Goal: Task Accomplishment & Management: Manage account settings

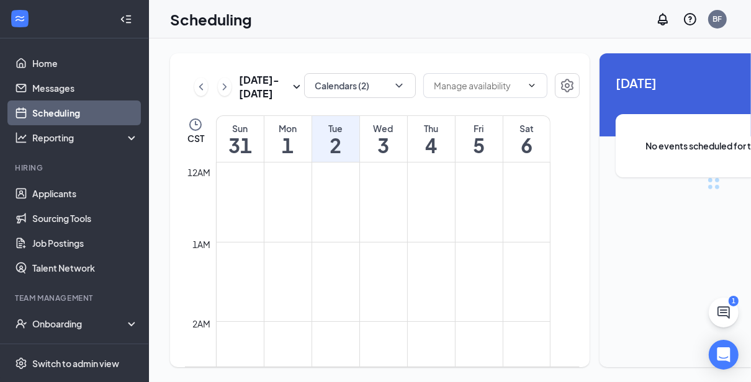
scroll to position [610, 0]
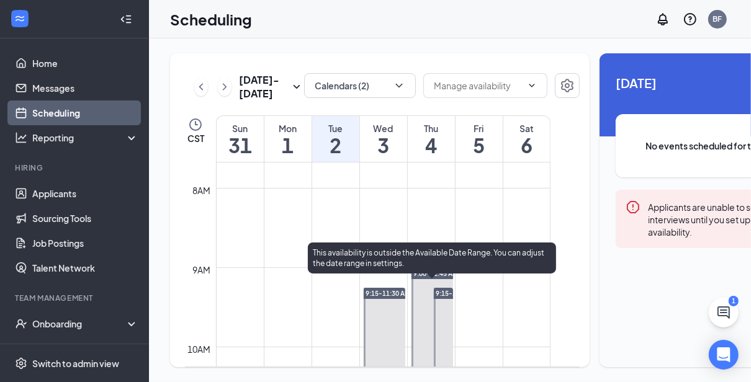
click at [428, 278] on span "9:00-11:45 AM" at bounding box center [436, 273] width 45 height 9
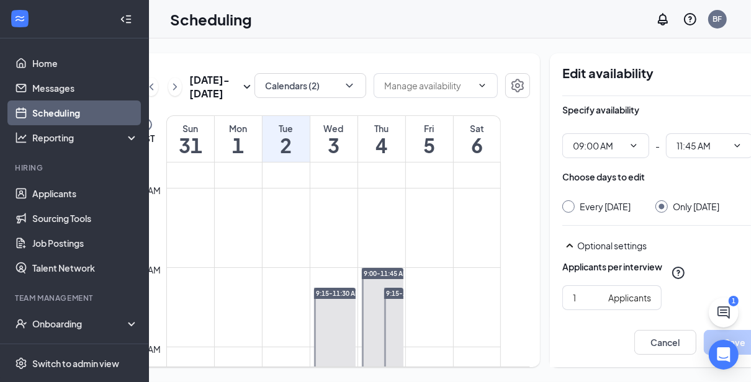
scroll to position [0, 70]
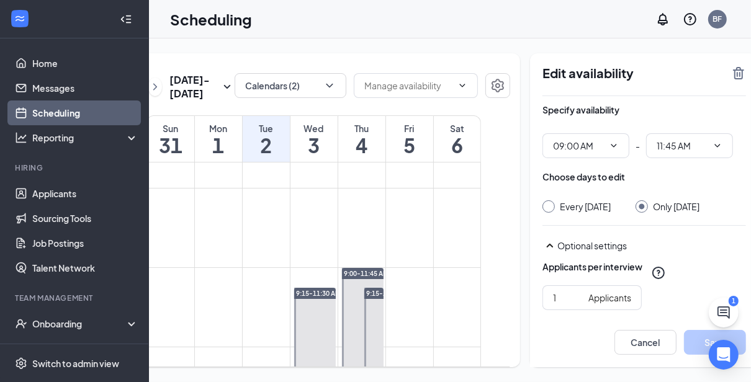
click at [733, 74] on icon "TrashOutline" at bounding box center [738, 73] width 11 height 12
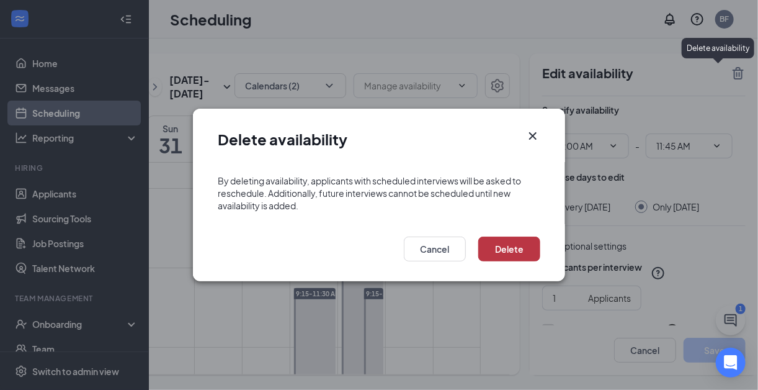
click at [521, 253] on button "Delete" at bounding box center [510, 248] width 62 height 25
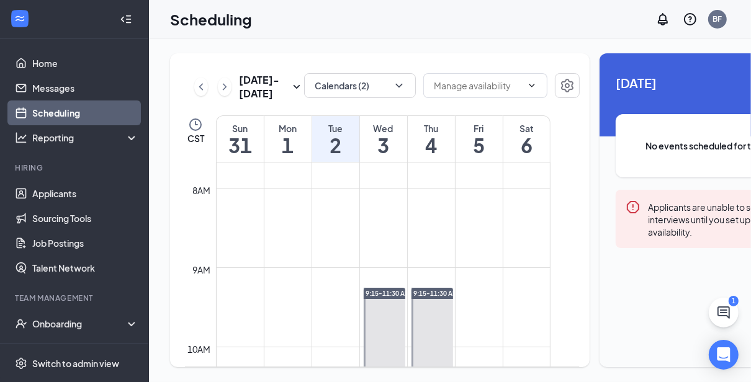
click at [219, 92] on icon "ChevronRight" at bounding box center [224, 86] width 12 height 15
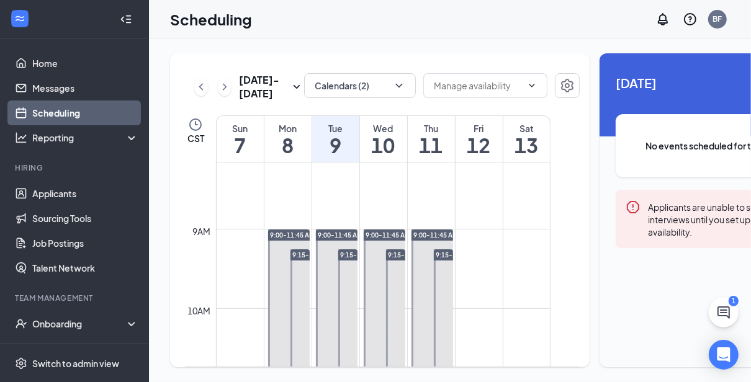
scroll to position [654, 0]
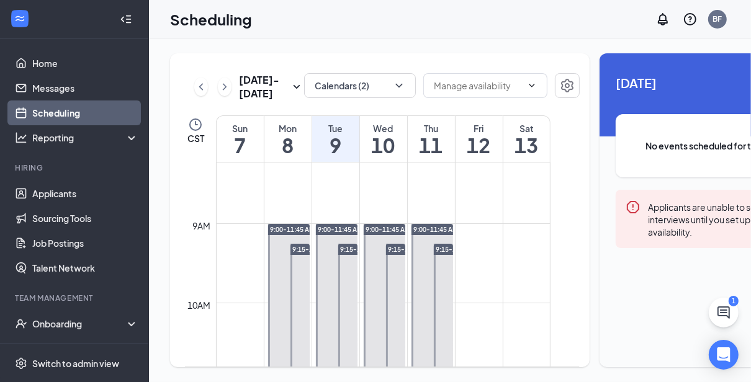
click at [268, 242] on link "9:00-11:45 AM" at bounding box center [288, 332] width 45 height 218
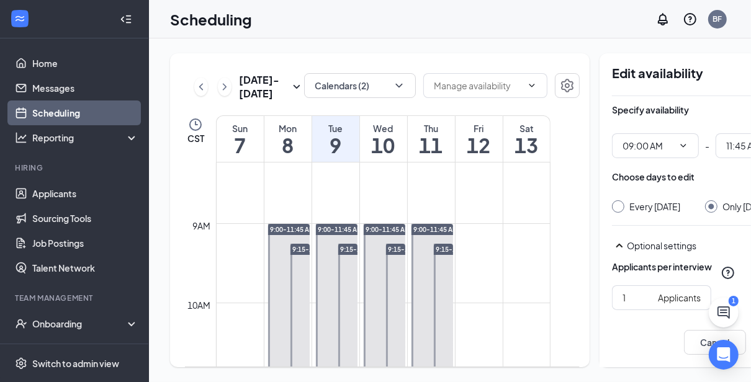
scroll to position [0, 69]
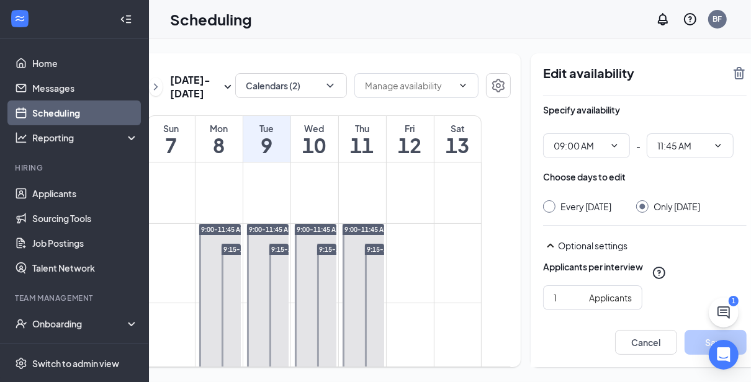
click at [732, 74] on icon "TrashOutline" at bounding box center [739, 73] width 15 height 15
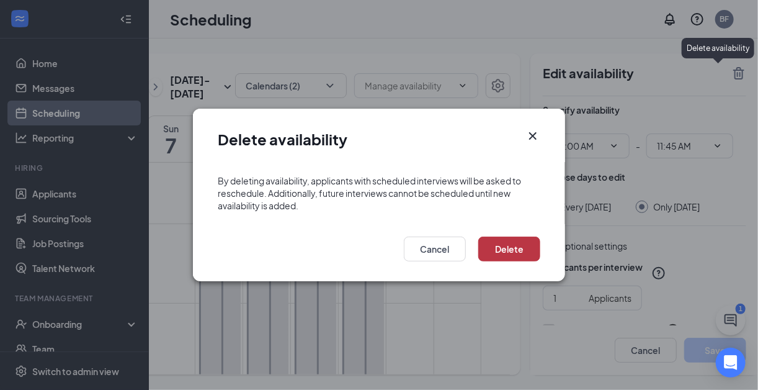
click at [515, 261] on button "Delete" at bounding box center [510, 248] width 62 height 25
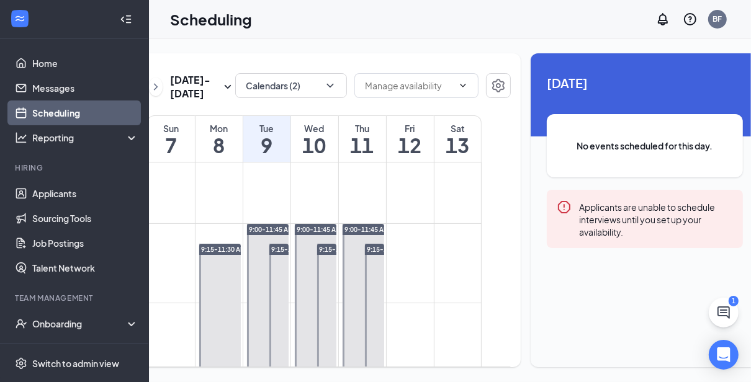
click at [255, 239] on link "9:00-11:45 AM" at bounding box center [267, 332] width 45 height 218
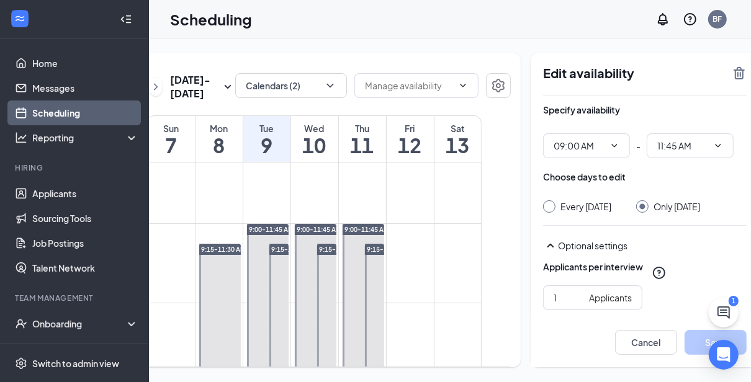
click at [732, 74] on icon "TrashOutline" at bounding box center [739, 73] width 15 height 15
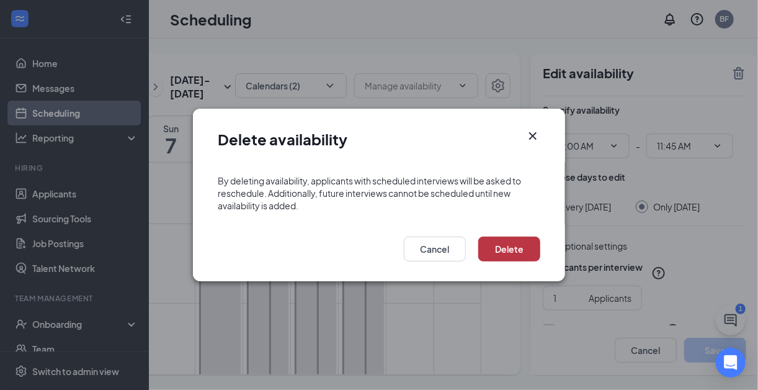
click at [505, 246] on button "Delete" at bounding box center [510, 248] width 62 height 25
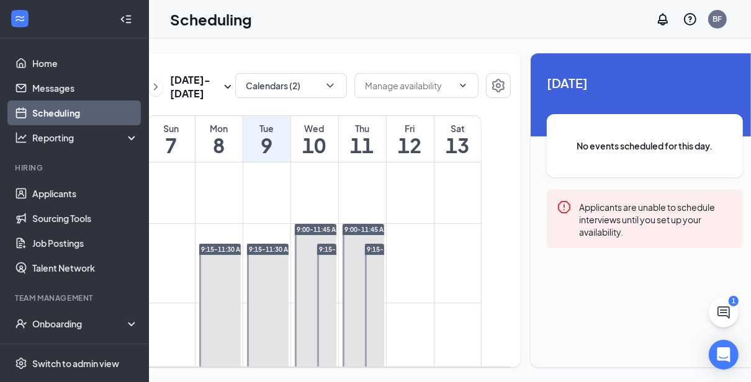
click at [305, 247] on link "9:00-11:45 AM" at bounding box center [314, 332] width 45 height 218
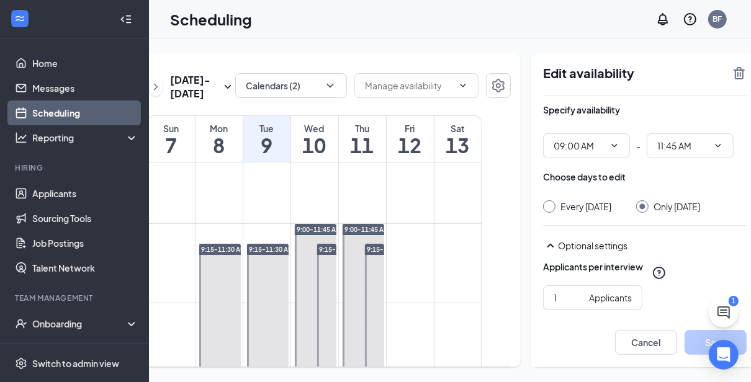
click at [734, 70] on icon "TrashOutline" at bounding box center [739, 73] width 11 height 12
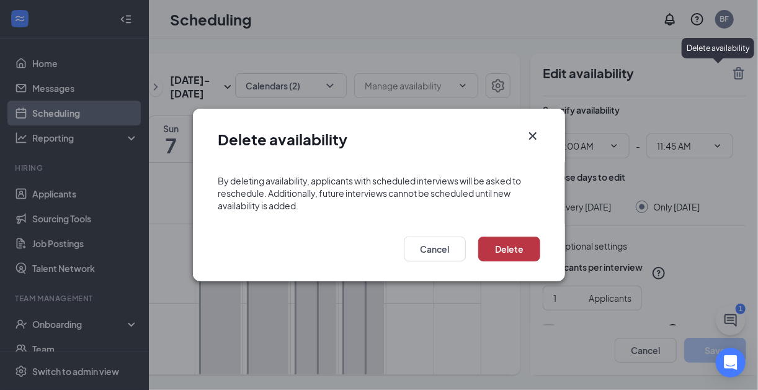
click at [517, 253] on button "Delete" at bounding box center [510, 248] width 62 height 25
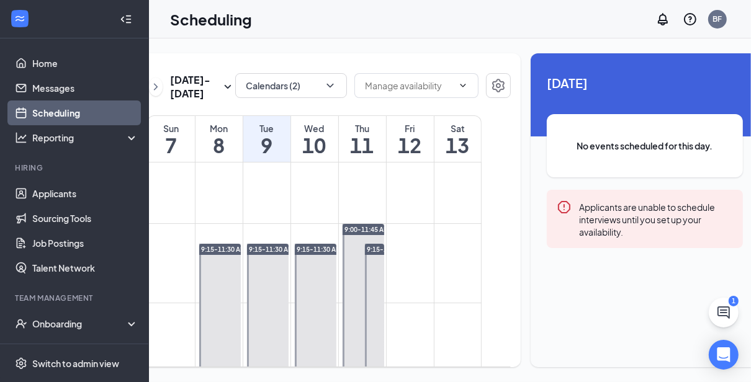
click at [360, 243] on link "9:00-11:45 AM" at bounding box center [362, 332] width 45 height 218
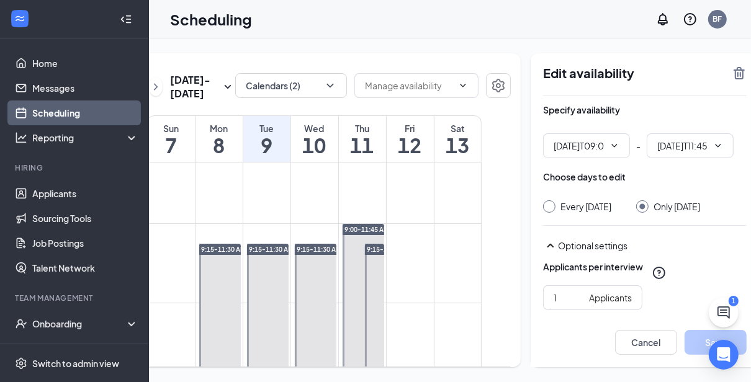
type input "09:00 AM"
type input "11:45 AM"
click at [732, 71] on icon "TrashOutline" at bounding box center [739, 73] width 15 height 15
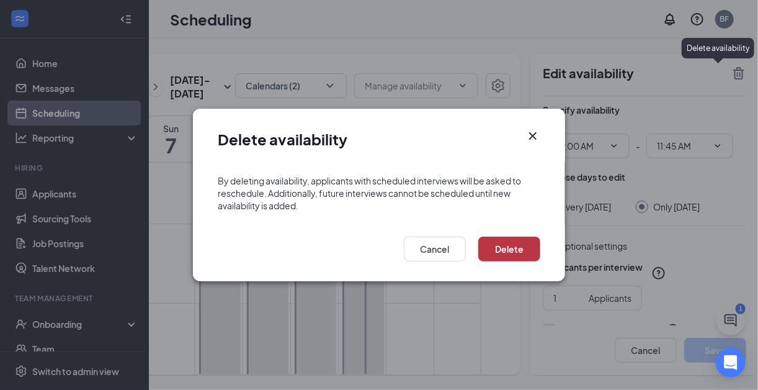
click at [511, 249] on button "Delete" at bounding box center [510, 248] width 62 height 25
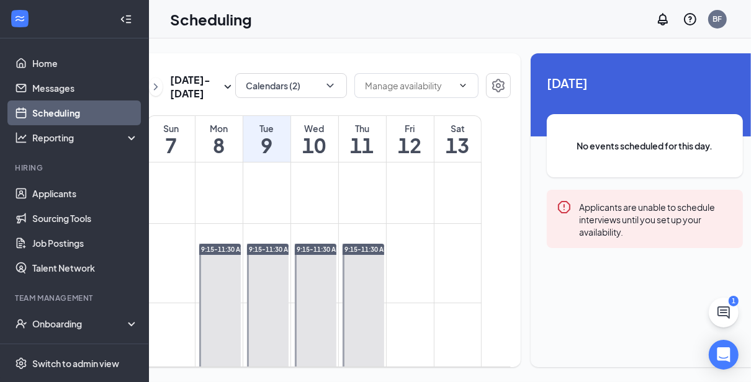
click at [155, 91] on icon "ChevronRight" at bounding box center [156, 86] width 12 height 15
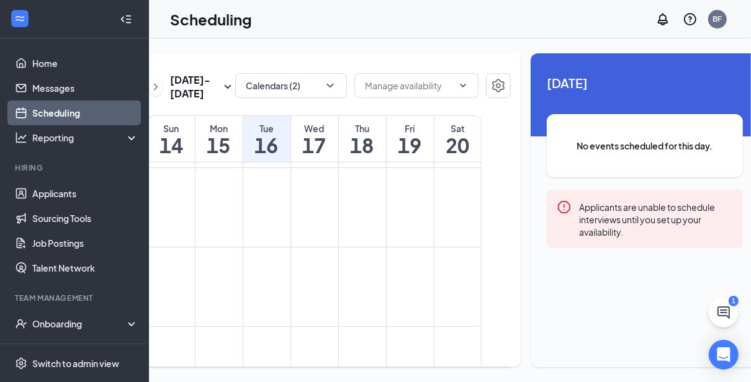
scroll to position [15, 0]
